Goal: Information Seeking & Learning: Learn about a topic

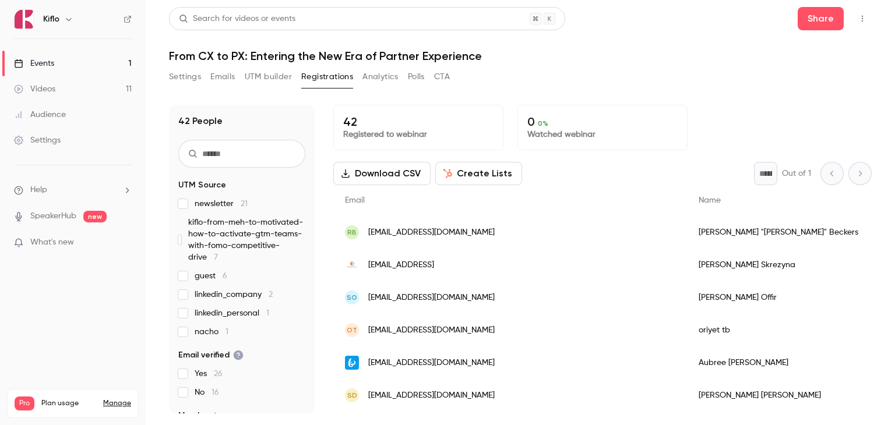
click at [70, 68] on link "Events 1" at bounding box center [73, 64] width 146 height 26
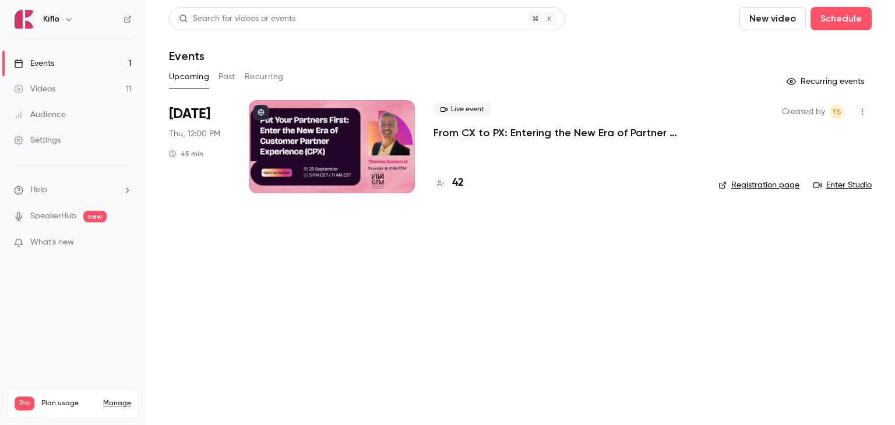
click at [227, 80] on button "Past" at bounding box center [227, 77] width 17 height 19
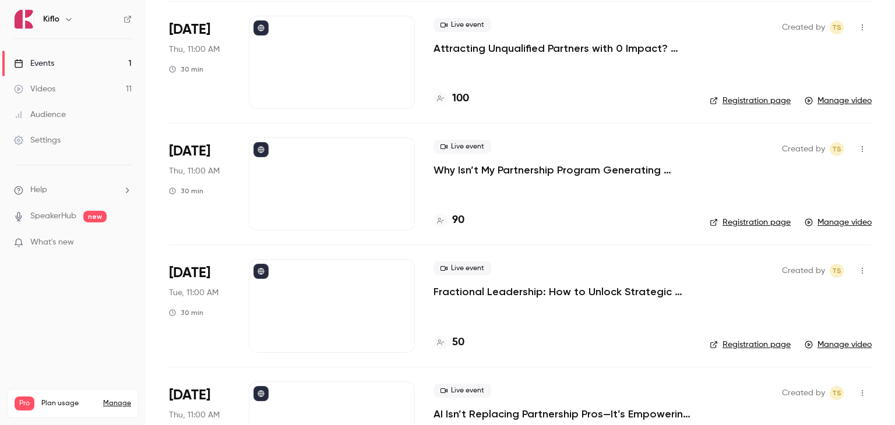
scroll to position [350, 0]
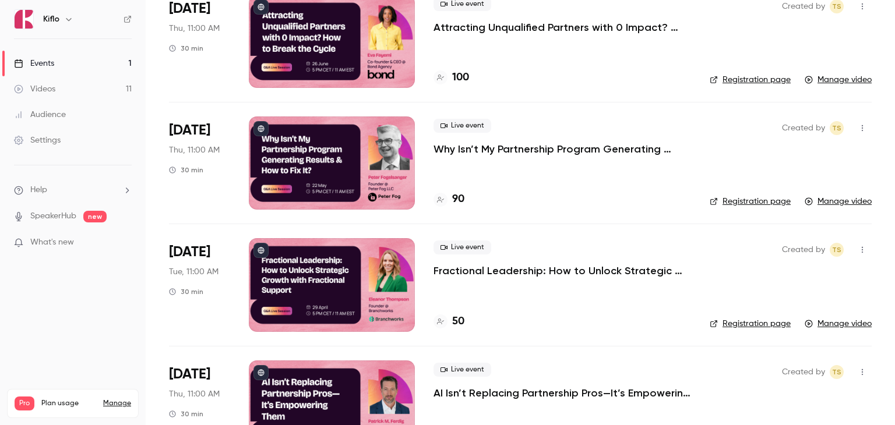
click at [506, 151] on p "Why Isn’t My Partnership Program Generating Results & How to Fix It?" at bounding box center [563, 149] width 258 height 14
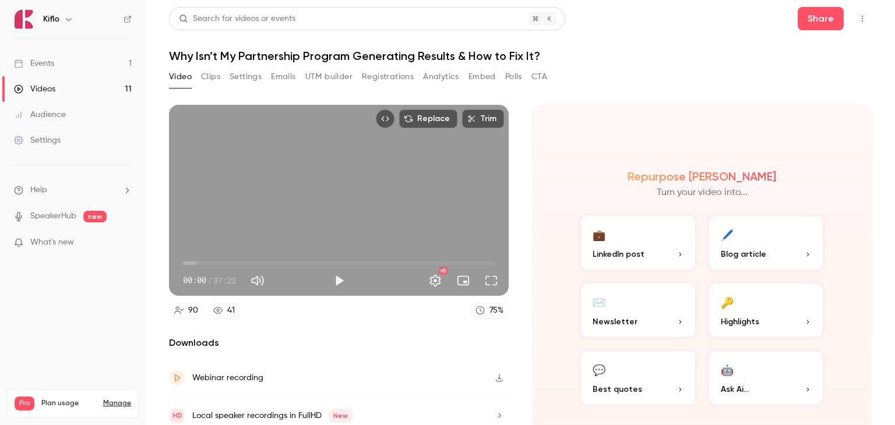
scroll to position [44, 0]
